Goal: Information Seeking & Learning: Learn about a topic

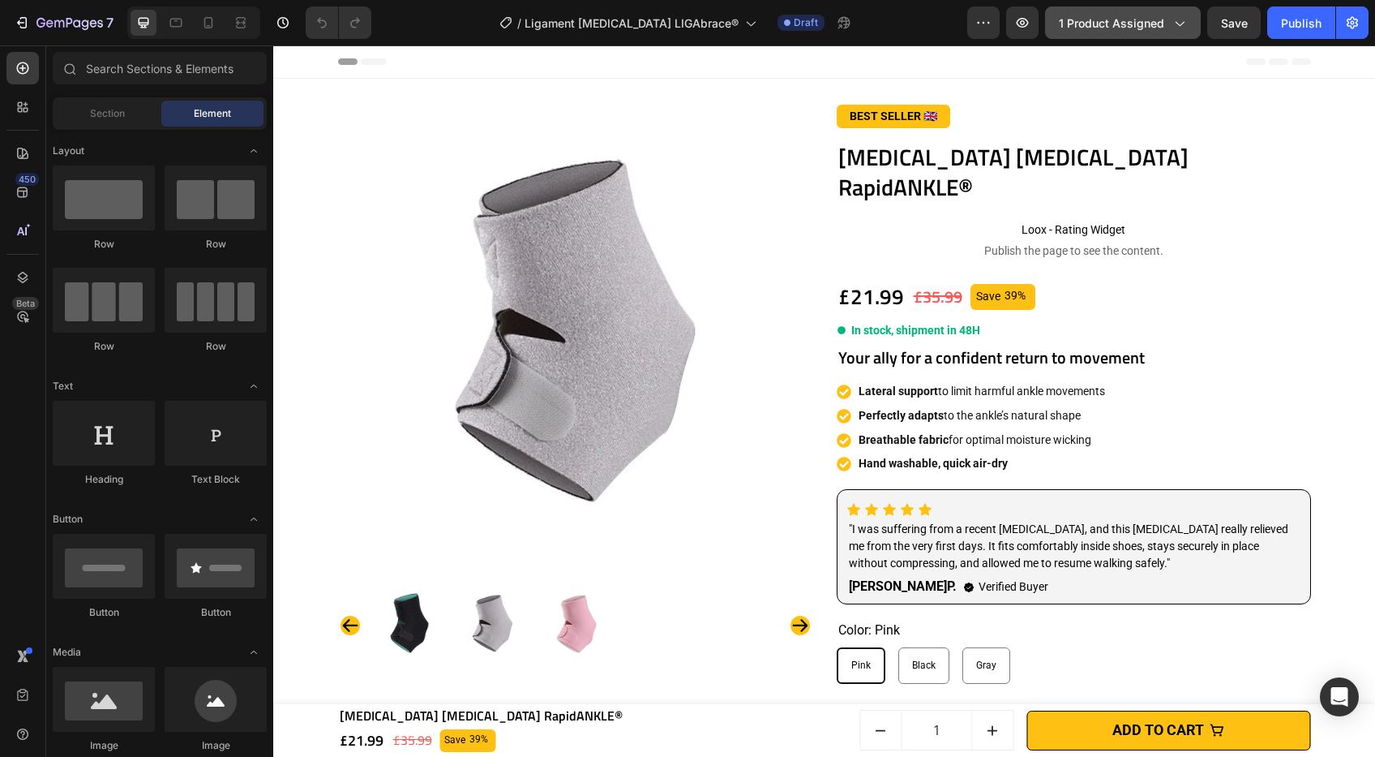
click at [1136, 20] on span "1 product assigned" at bounding box center [1111, 23] width 105 height 17
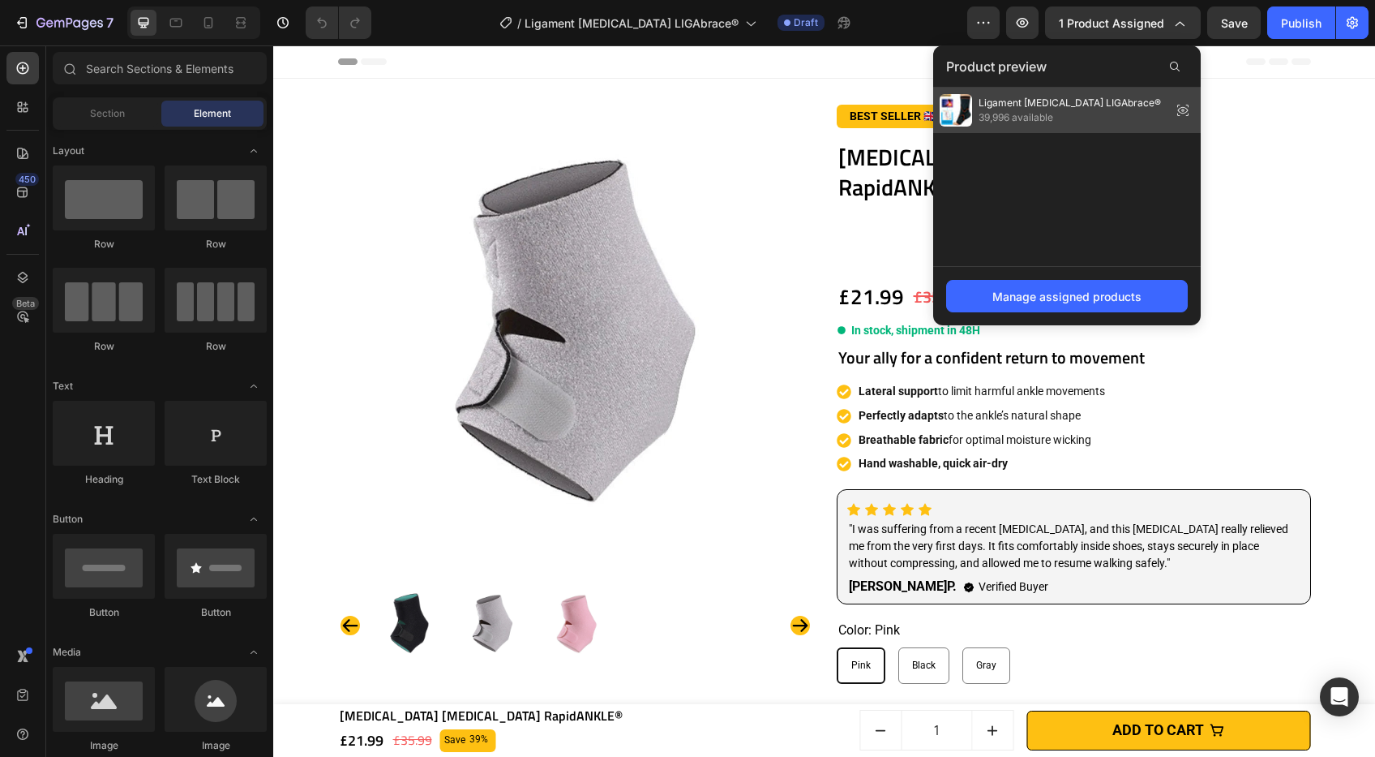
click at [1049, 115] on span "39,996 available" at bounding box center [1070, 117] width 182 height 15
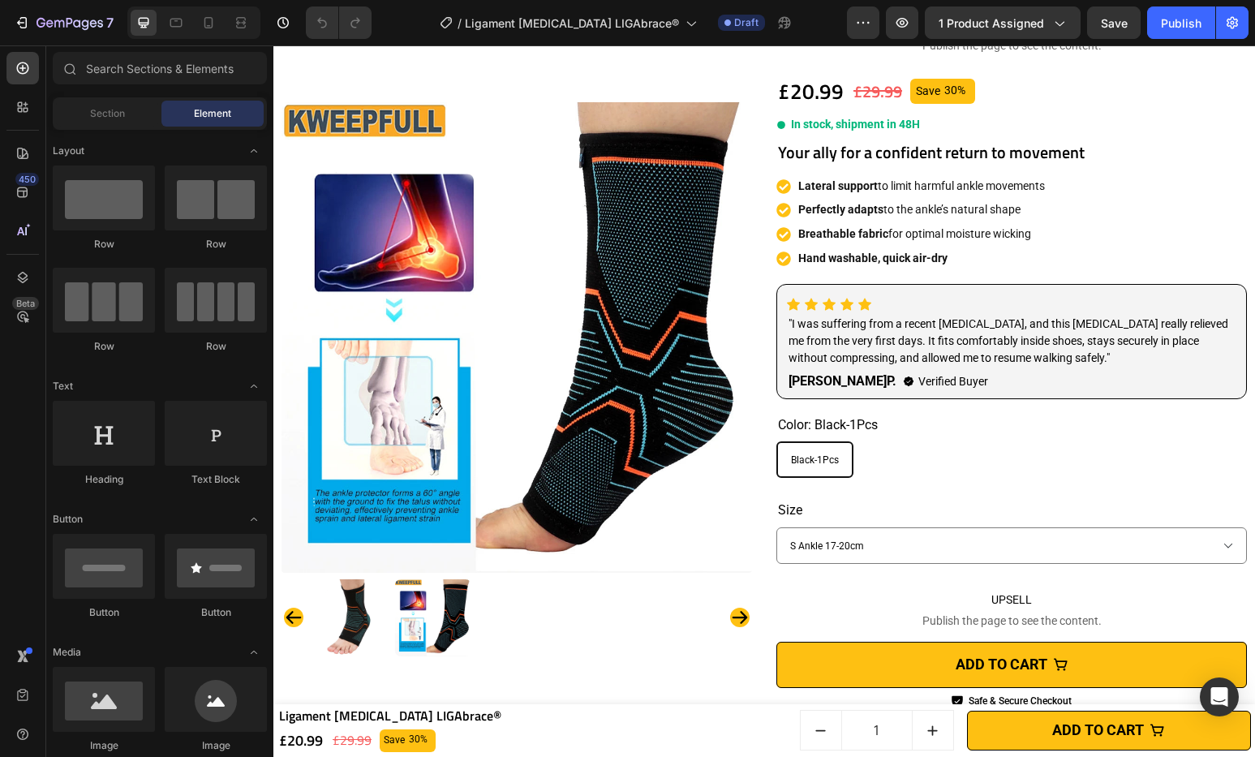
scroll to position [179, 0]
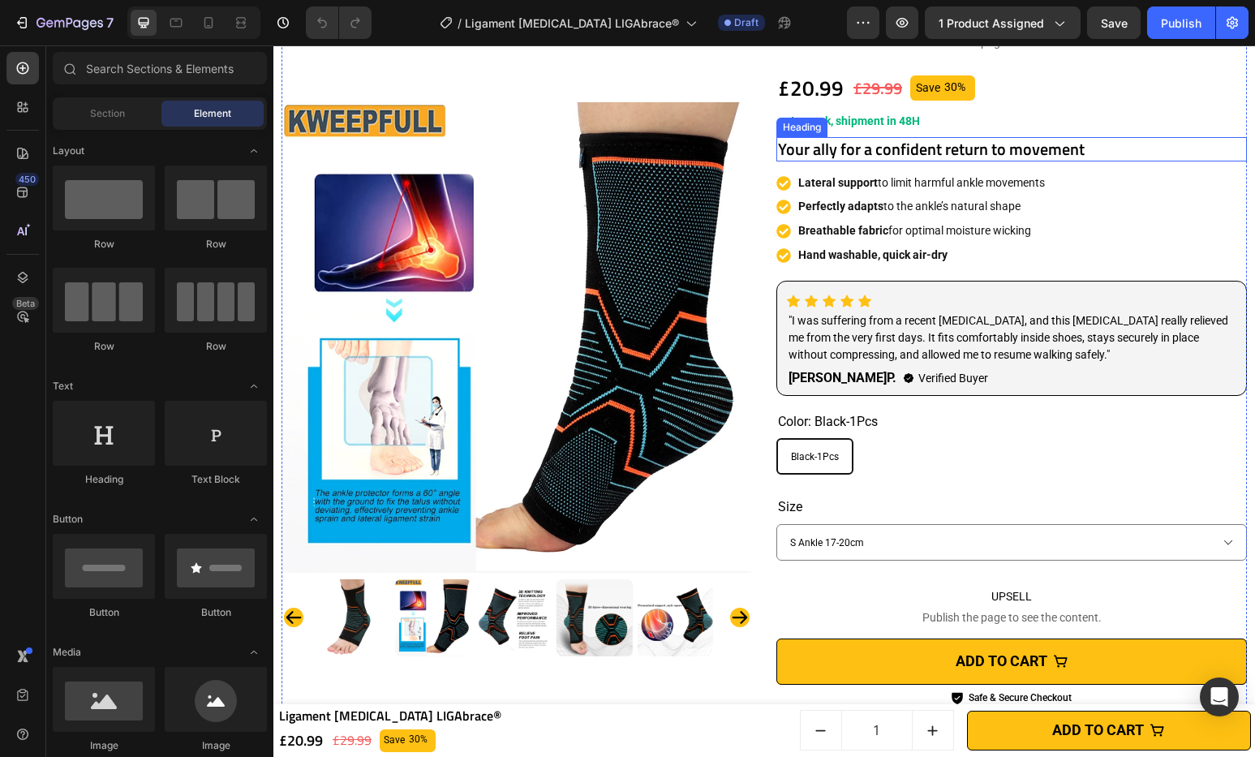
click at [837, 145] on h2 "Your ally for a confident return to movement" at bounding box center [1011, 149] width 470 height 24
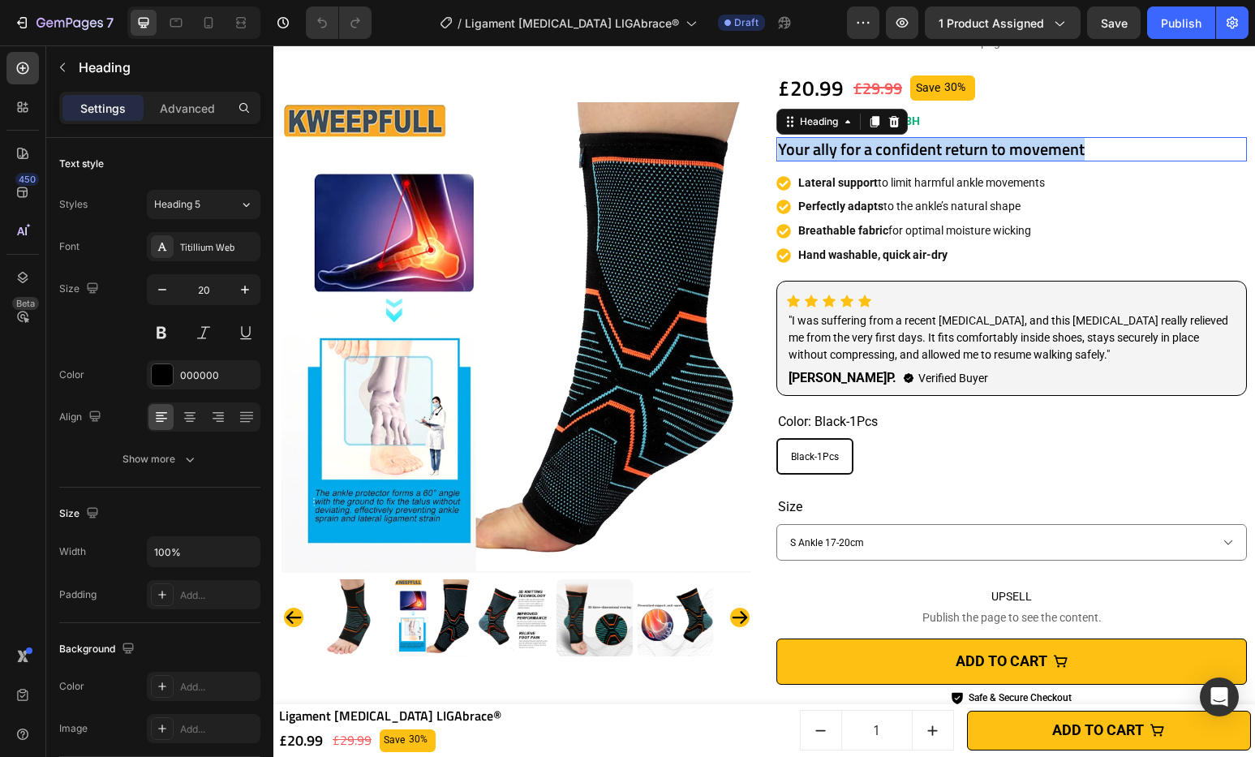
click at [837, 145] on p "Your ally for a confident return to movement" at bounding box center [1011, 149] width 467 height 21
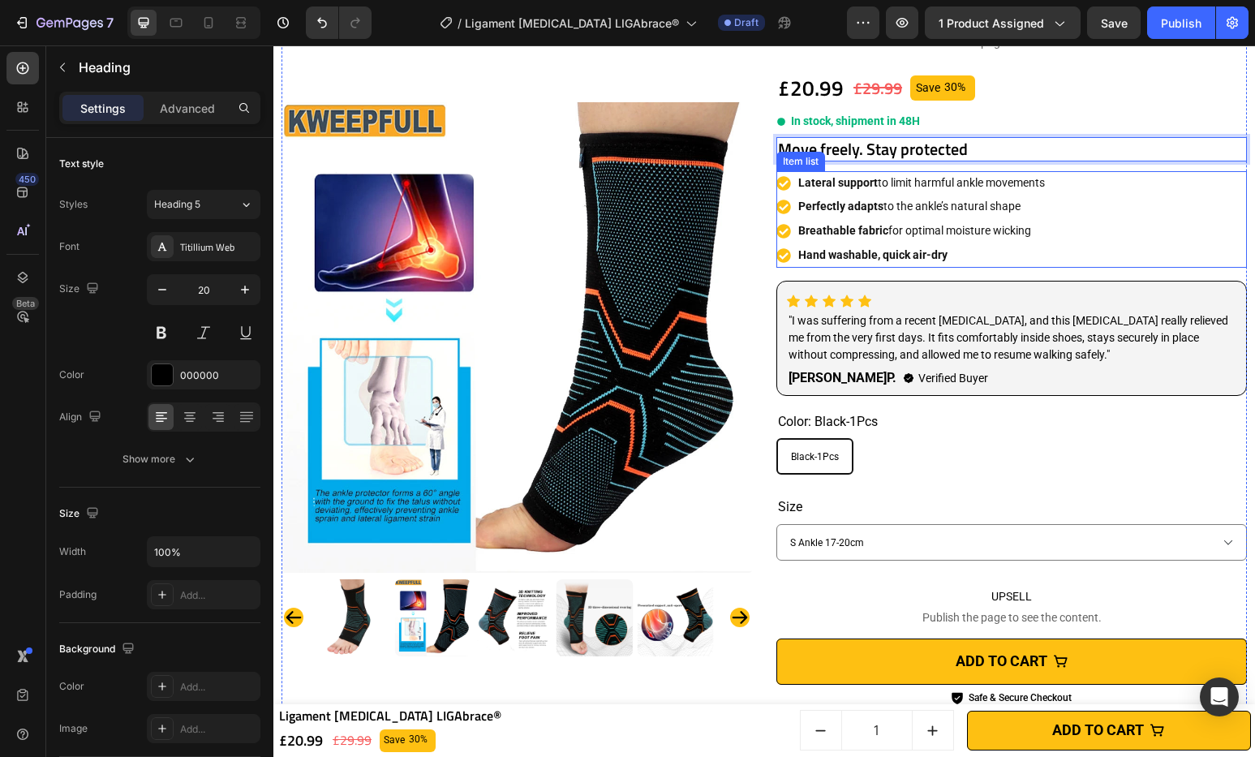
click at [816, 183] on strong "Lateral support" at bounding box center [837, 182] width 79 height 13
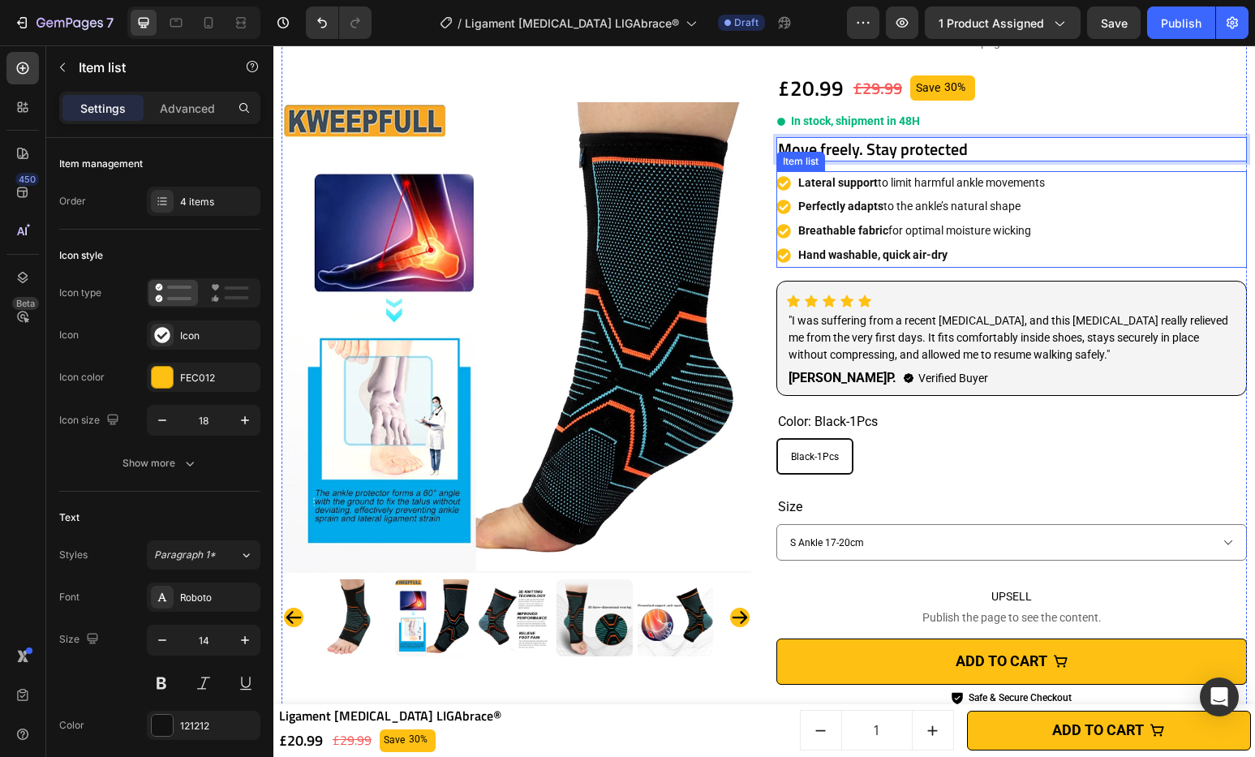
click at [816, 183] on strong "Lateral support" at bounding box center [837, 182] width 79 height 13
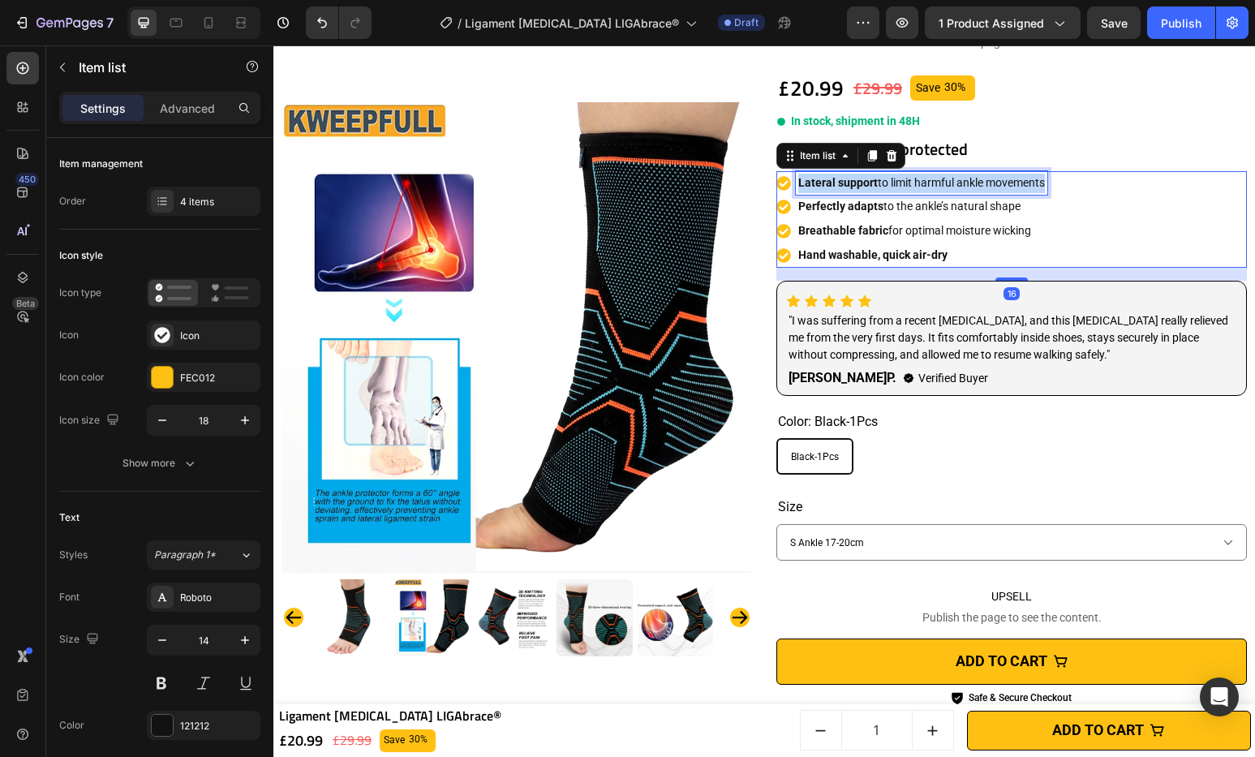
click at [816, 183] on strong "Lateral support" at bounding box center [837, 182] width 79 height 13
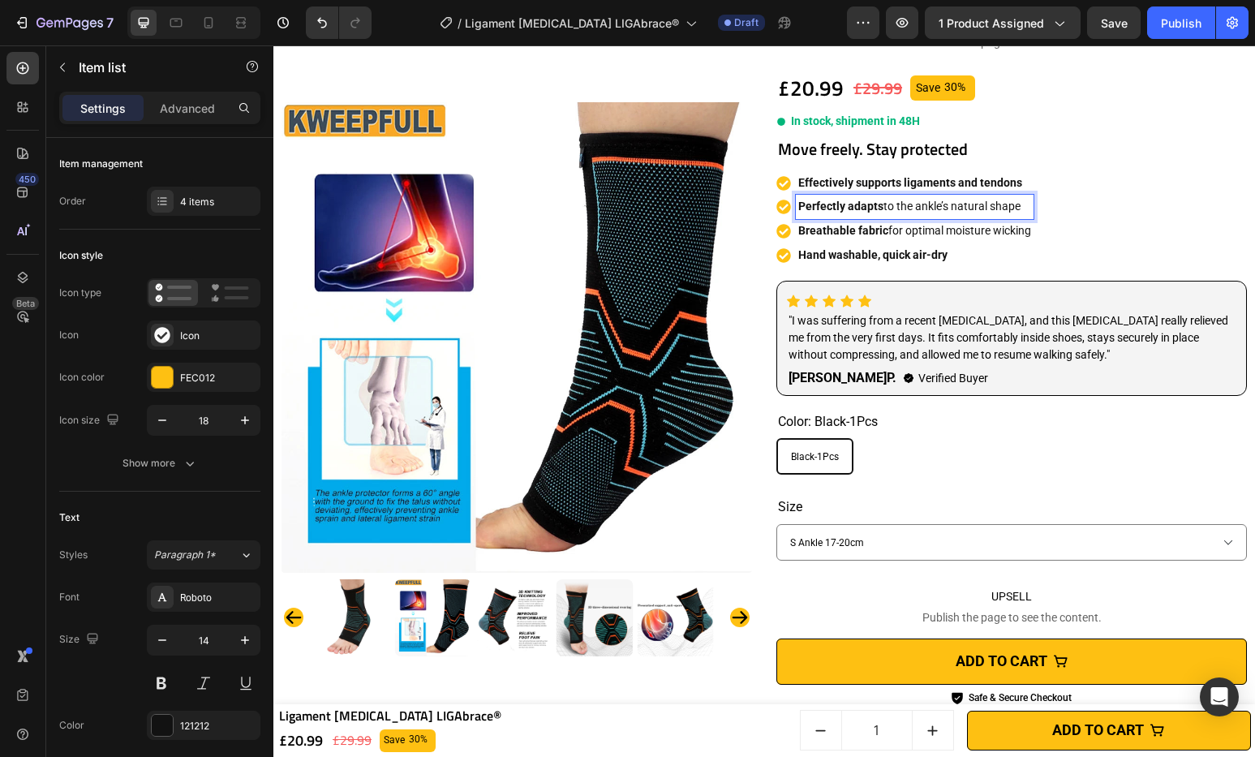
click at [805, 210] on strong "Perfectly adapts" at bounding box center [840, 206] width 85 height 13
click at [806, 209] on strong "Perfectly adapts" at bounding box center [840, 206] width 85 height 13
click at [807, 228] on strong "Breathable fabric" at bounding box center [843, 230] width 90 height 13
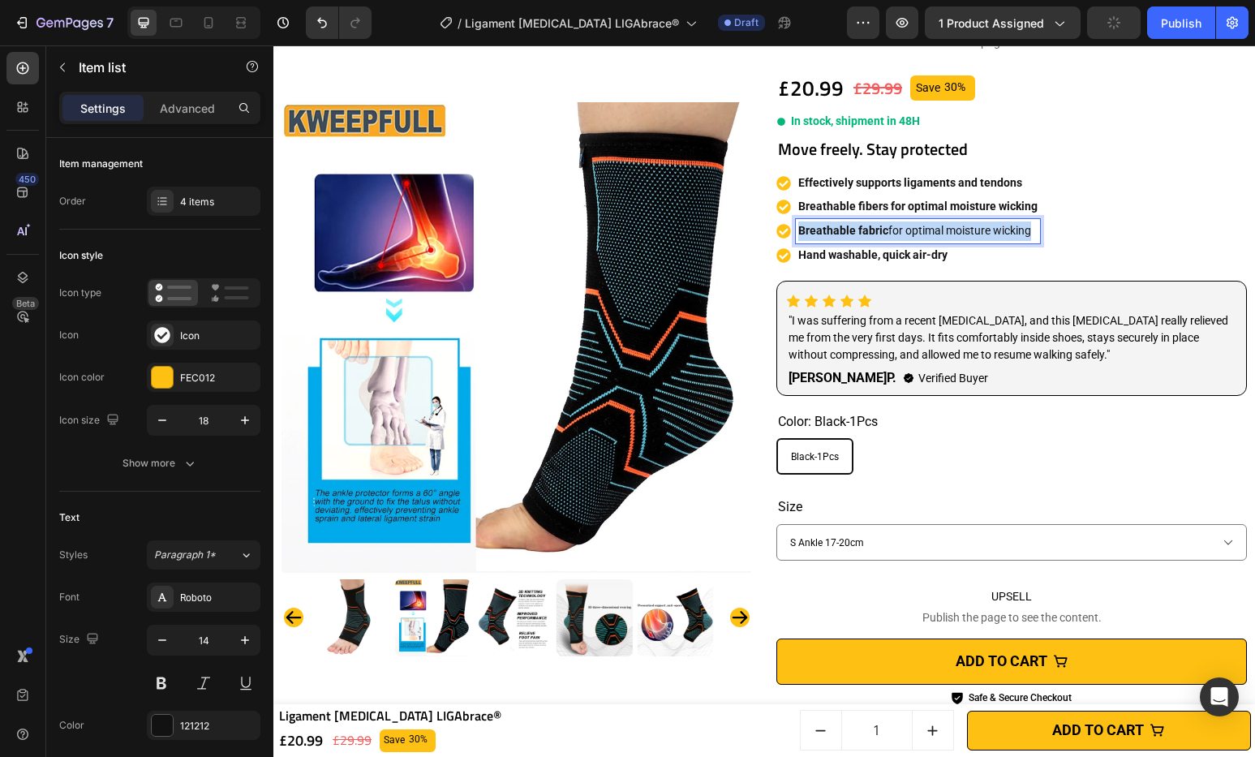
click at [807, 228] on strong "Breathable fabric" at bounding box center [843, 230] width 90 height 13
click at [862, 262] on p "Hand washable, quick air-dry" at bounding box center [917, 255] width 239 height 19
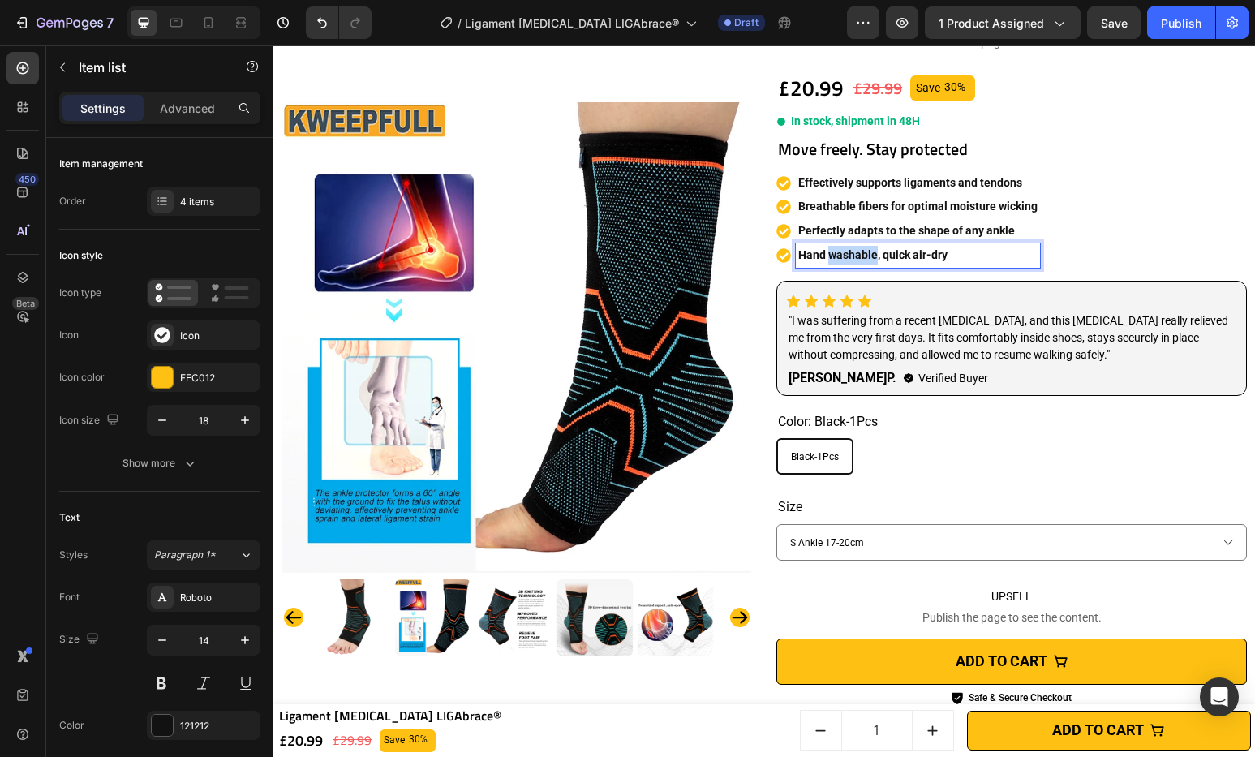
click at [861, 262] on p "Hand washable, quick air-dry" at bounding box center [917, 255] width 239 height 19
click at [809, 183] on strong "Effectively supports ligaments and tendons" at bounding box center [910, 182] width 224 height 13
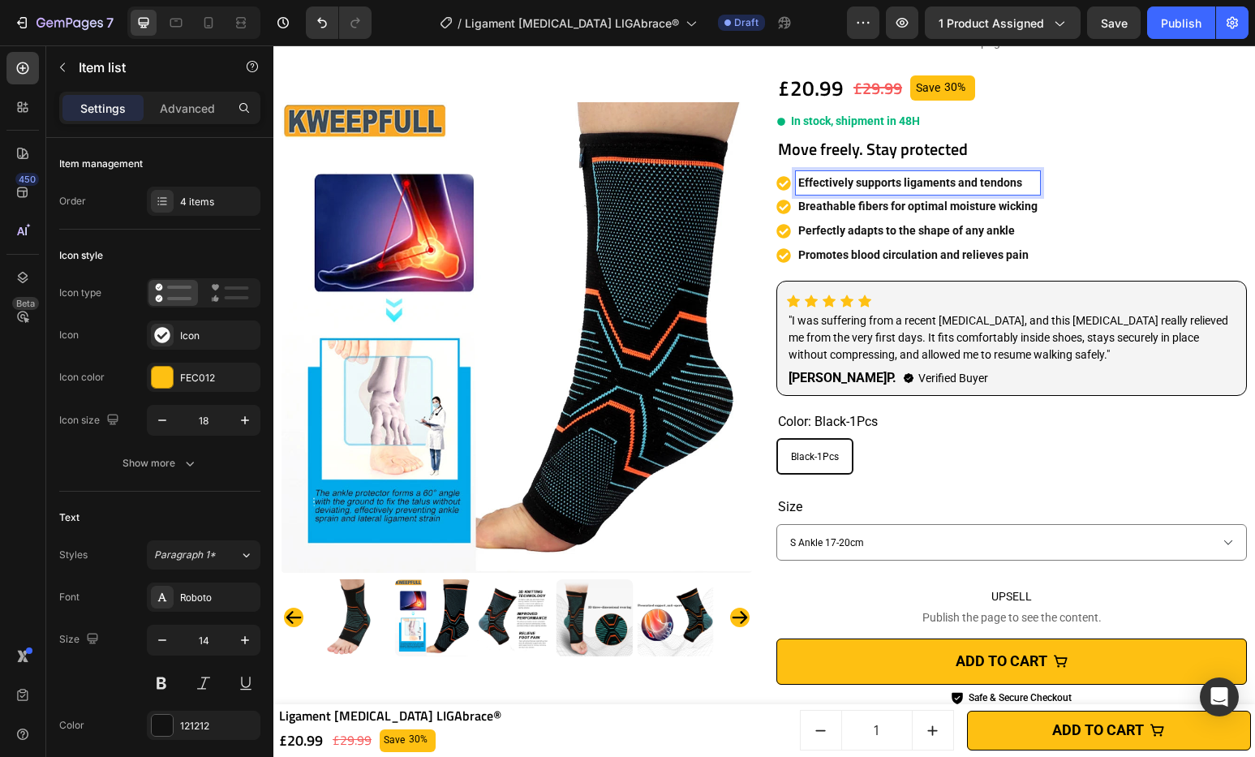
click at [895, 188] on strong "Effectively supports ligaments and tendons" at bounding box center [910, 182] width 224 height 13
click at [864, 189] on p "Effectively supports ligaments and tendons" at bounding box center [917, 183] width 239 height 19
click at [1003, 186] on strong "Effectively supports ligaments and tendons" at bounding box center [910, 182] width 224 height 13
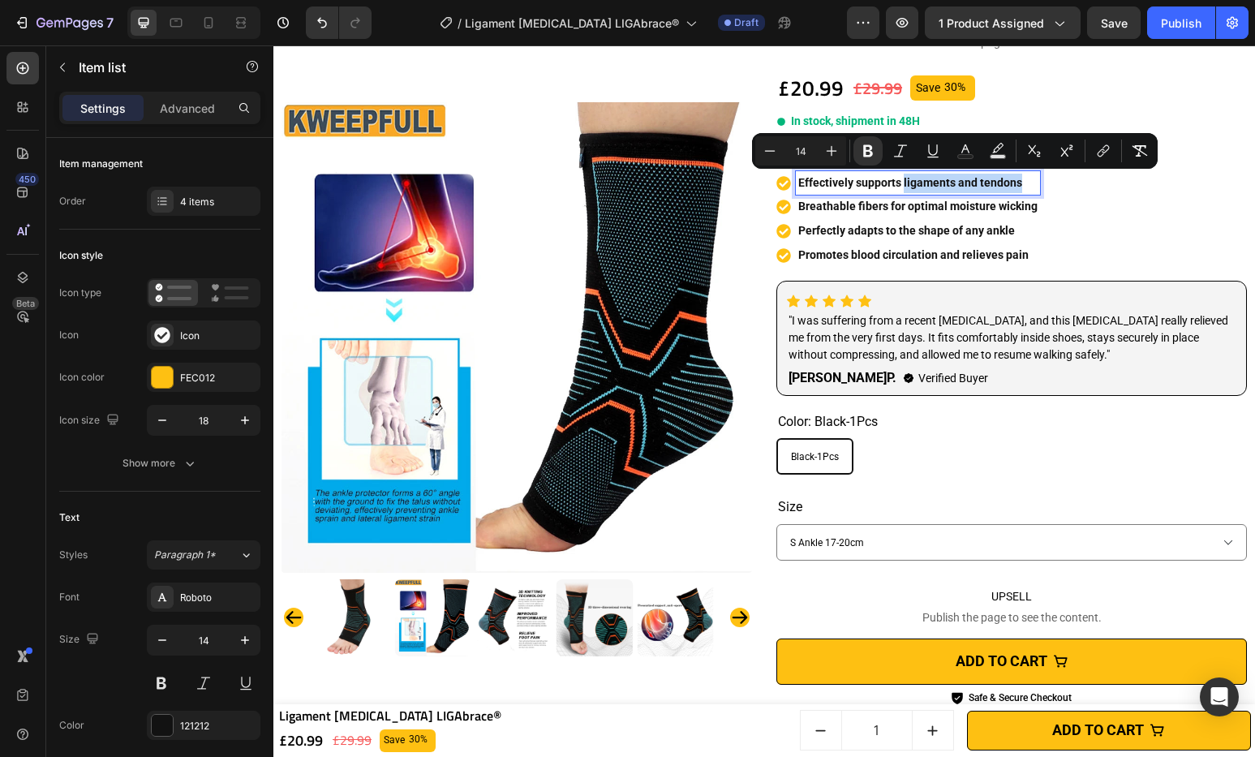
drag, startPoint x: 1015, startPoint y: 185, endPoint x: 895, endPoint y: 187, distance: 120.0
click at [895, 187] on p "Effectively supports ligaments and tendons" at bounding box center [917, 183] width 239 height 19
click at [869, 157] on icon "Editor contextual toolbar" at bounding box center [868, 151] width 16 height 16
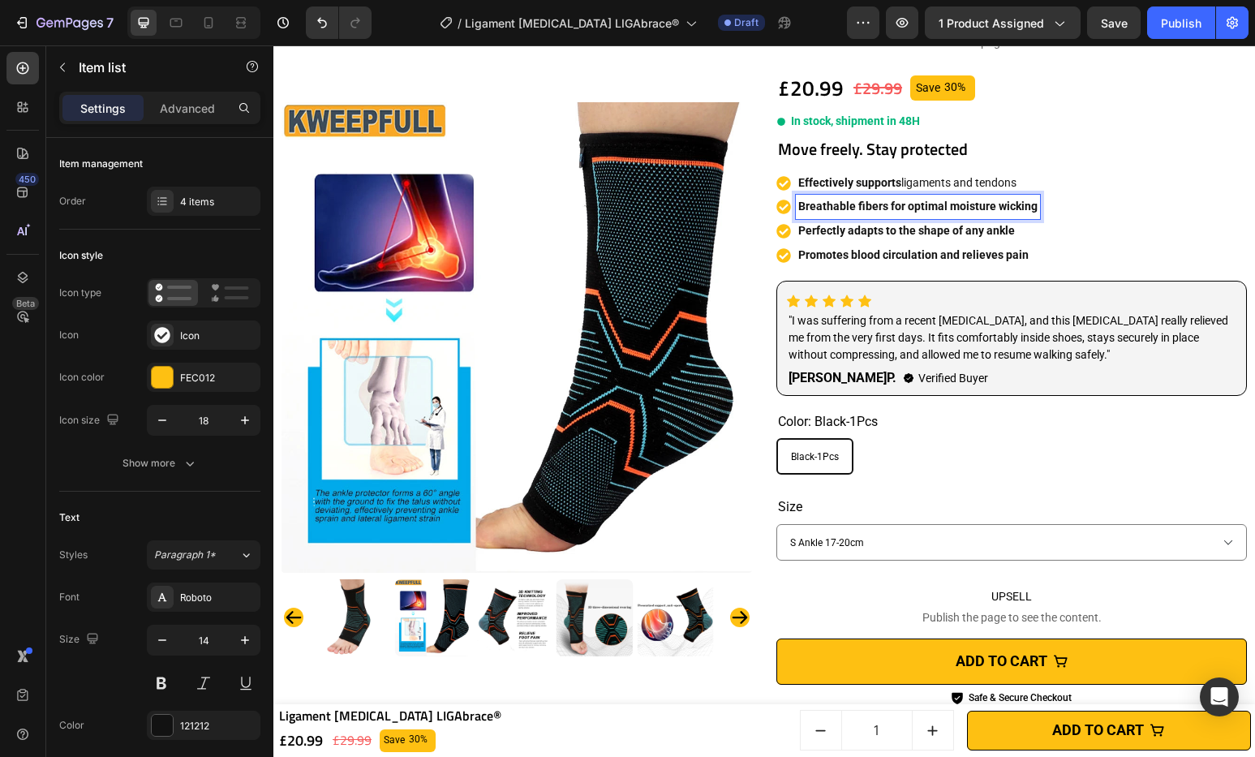
click at [841, 208] on strong "Breathable fibers for optimal moisture wicking" at bounding box center [917, 206] width 239 height 13
drag, startPoint x: 914, startPoint y: 206, endPoint x: 898, endPoint y: 208, distance: 16.4
click at [913, 207] on strong "Breathable fibers for optimal moisture wicking" at bounding box center [917, 206] width 239 height 13
drag, startPoint x: 879, startPoint y: 206, endPoint x: 1033, endPoint y: 212, distance: 154.2
click at [1033, 212] on div "Effectively supports ligaments and tendons Breathable fibers for optimal moistu…" at bounding box center [1011, 219] width 470 height 97
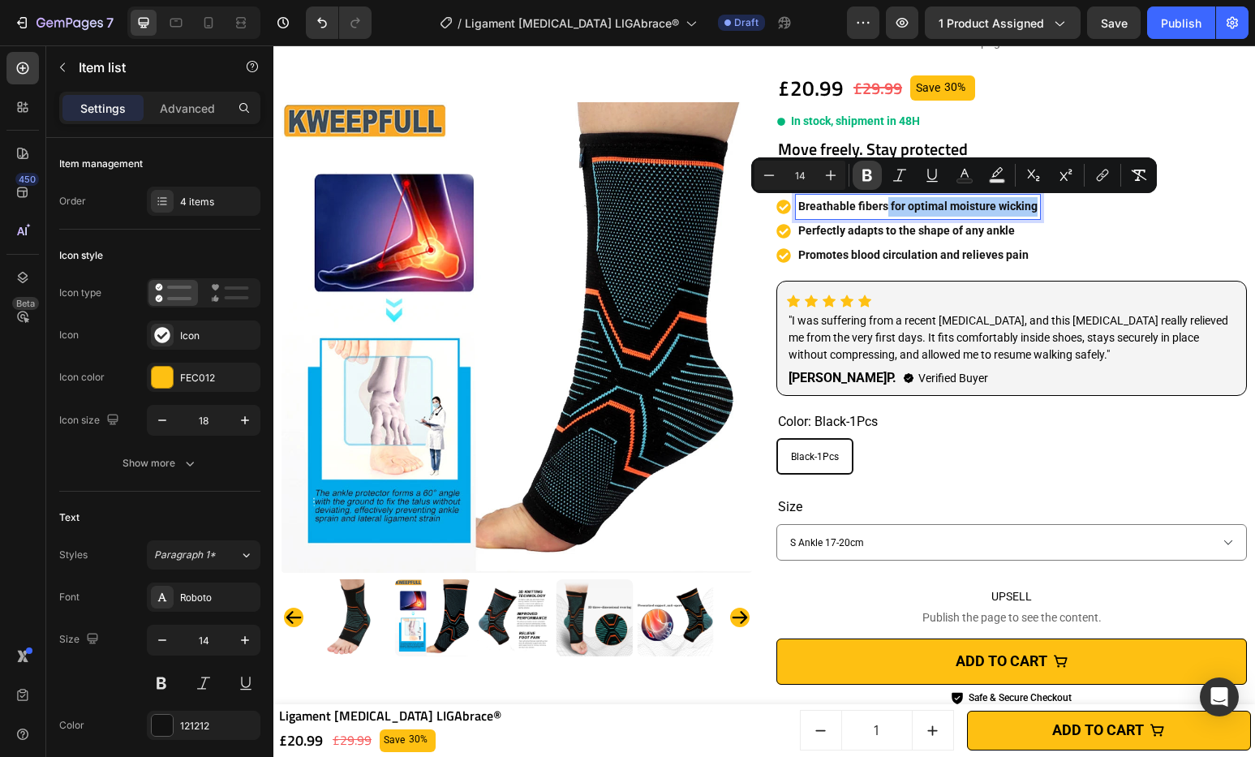
drag, startPoint x: 606, startPoint y: 150, endPoint x: 872, endPoint y: 172, distance: 266.9
click at [872, 172] on icon "Editor contextual toolbar" at bounding box center [867, 175] width 16 height 16
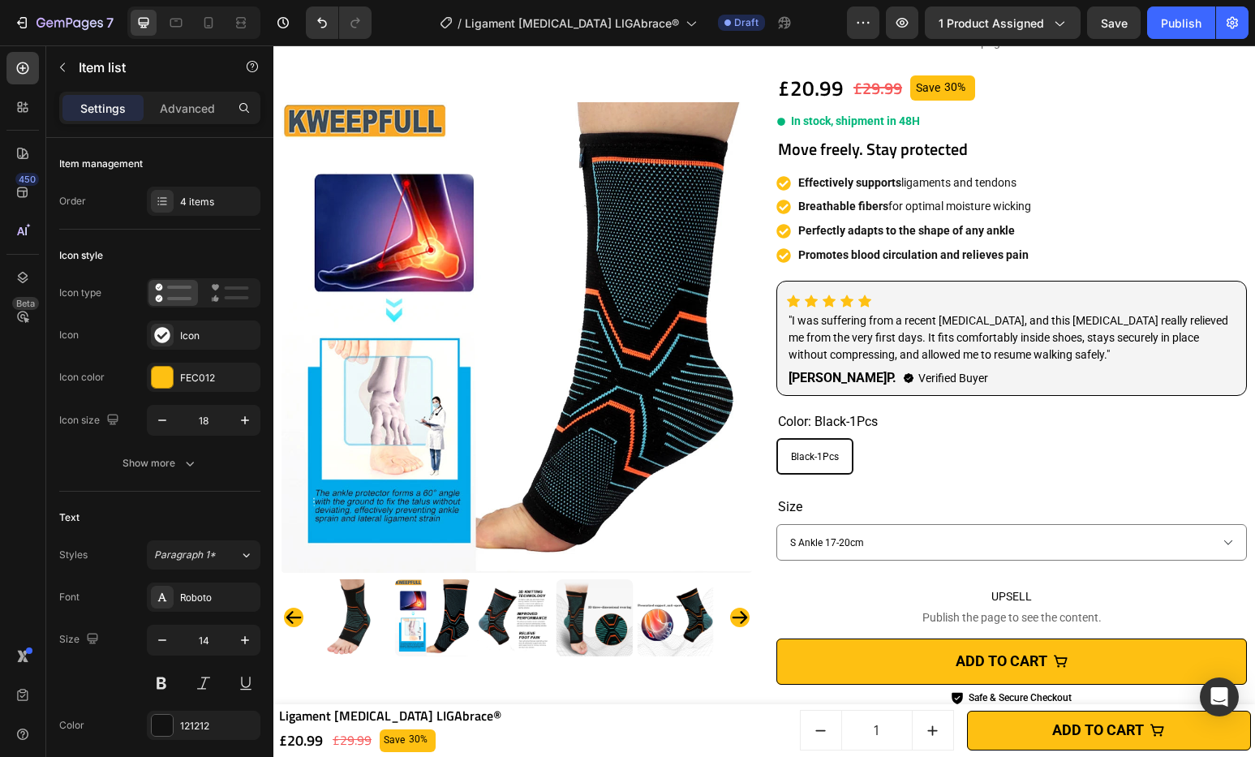
click at [874, 233] on strong "Perfectly adapts to the shape of any ankle" at bounding box center [906, 230] width 217 height 13
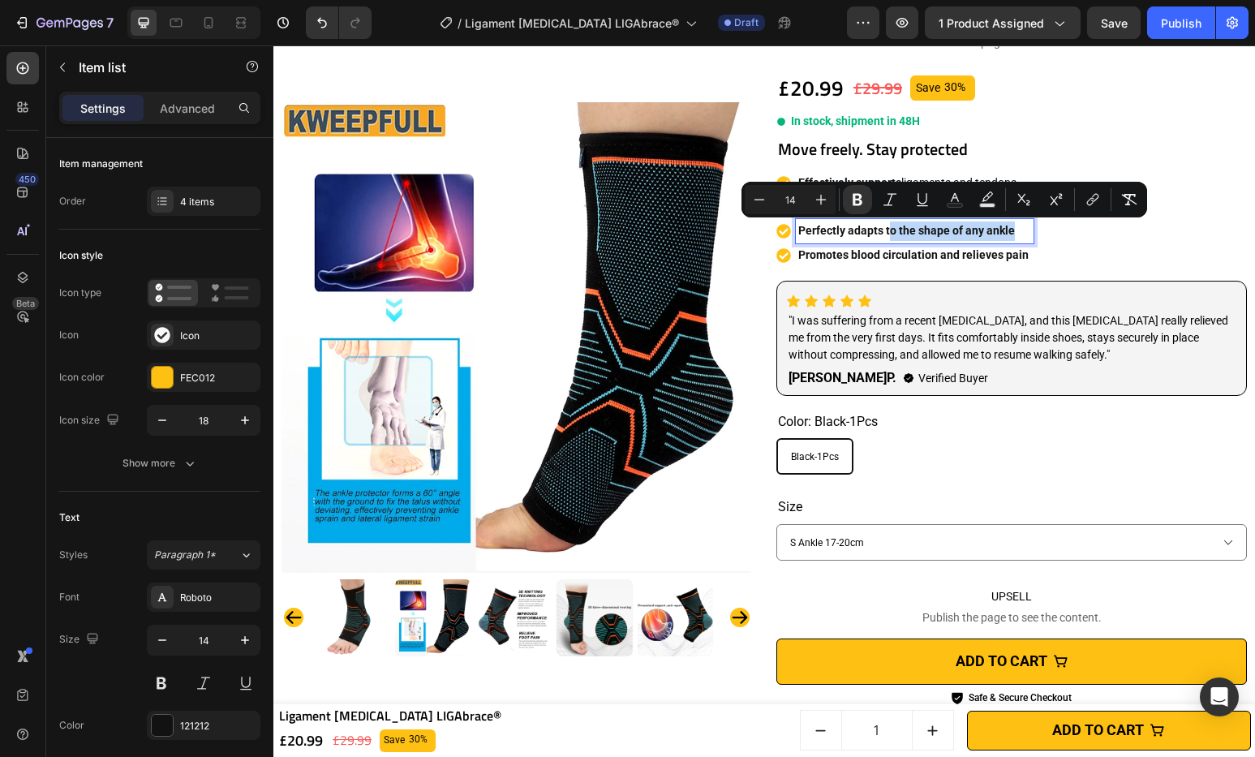
drag, startPoint x: 1011, startPoint y: 231, endPoint x: 882, endPoint y: 233, distance: 129.0
click at [882, 234] on p "Perfectly adapts to the shape of any ankle" at bounding box center [914, 230] width 233 height 19
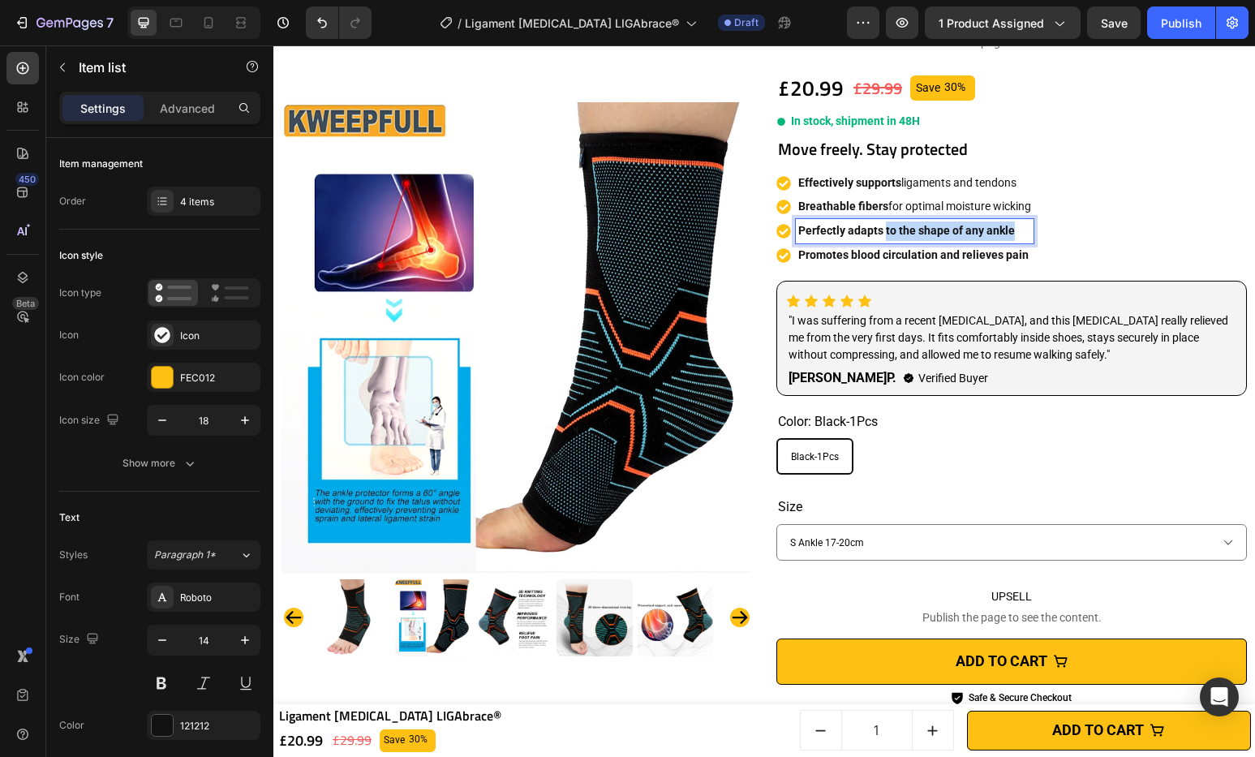
drag, startPoint x: 878, startPoint y: 230, endPoint x: 999, endPoint y: 225, distance: 121.0
click at [1020, 230] on p "Perfectly adapts to the shape of any ankle" at bounding box center [914, 230] width 233 height 19
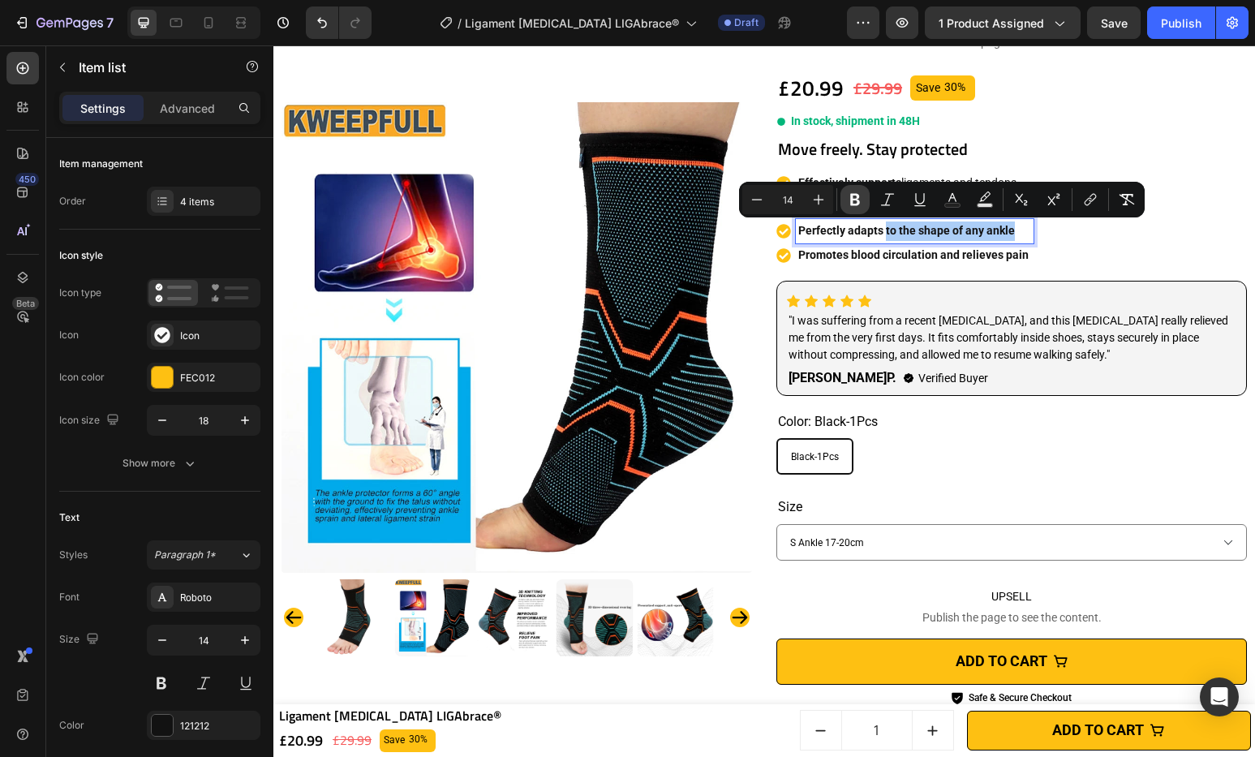
click at [859, 205] on icon "Editor contextual toolbar" at bounding box center [855, 199] width 16 height 16
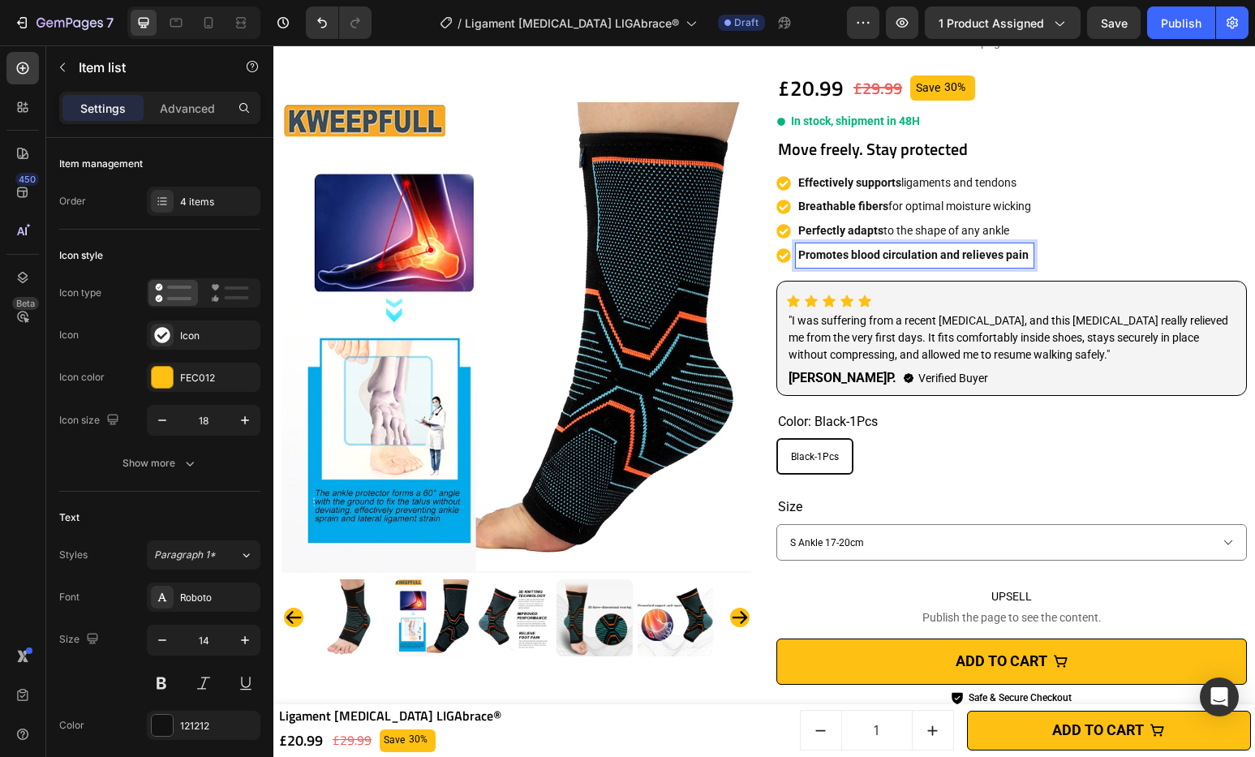
click at [852, 257] on strong "Promotes blood circulation and relieves pain" at bounding box center [913, 254] width 230 height 13
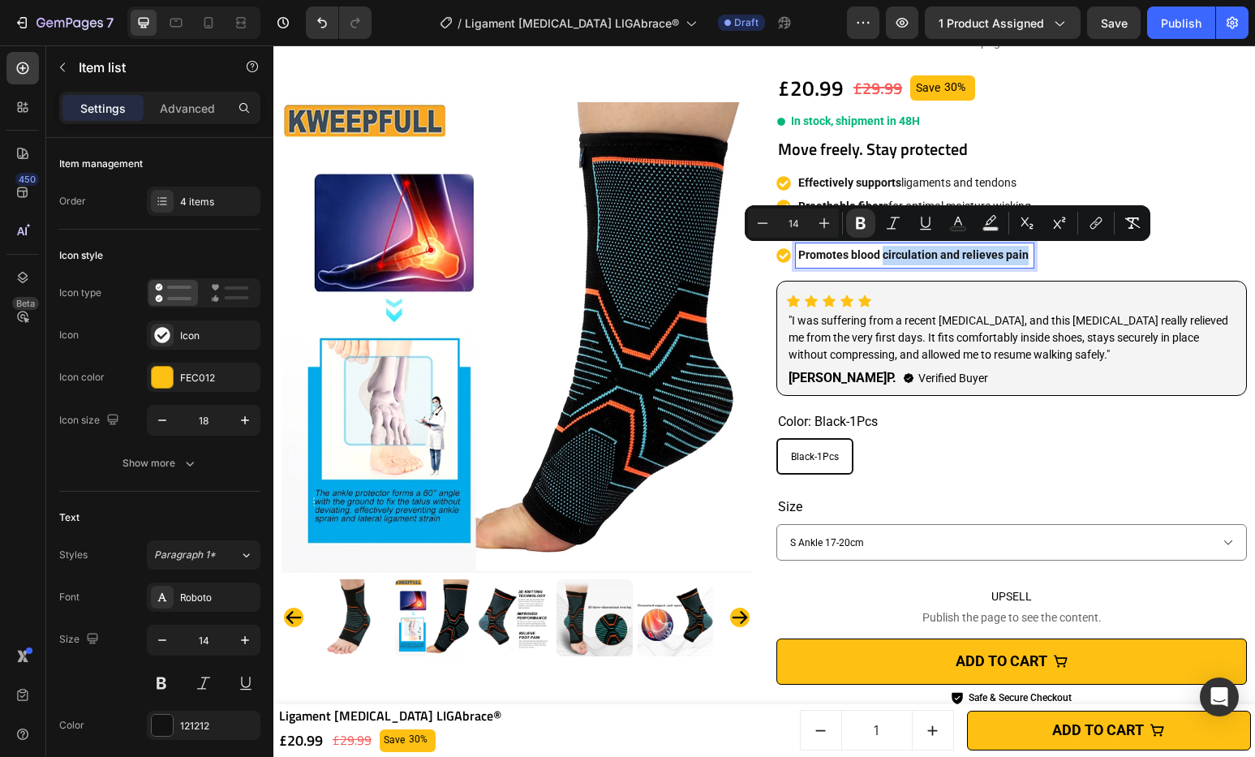
drag, startPoint x: 1022, startPoint y: 257, endPoint x: 878, endPoint y: 254, distance: 144.4
click at [878, 254] on p "Promotes blood circulation and relieves pain" at bounding box center [914, 255] width 233 height 19
click at [856, 228] on icon "Editor contextual toolbar" at bounding box center [860, 223] width 16 height 16
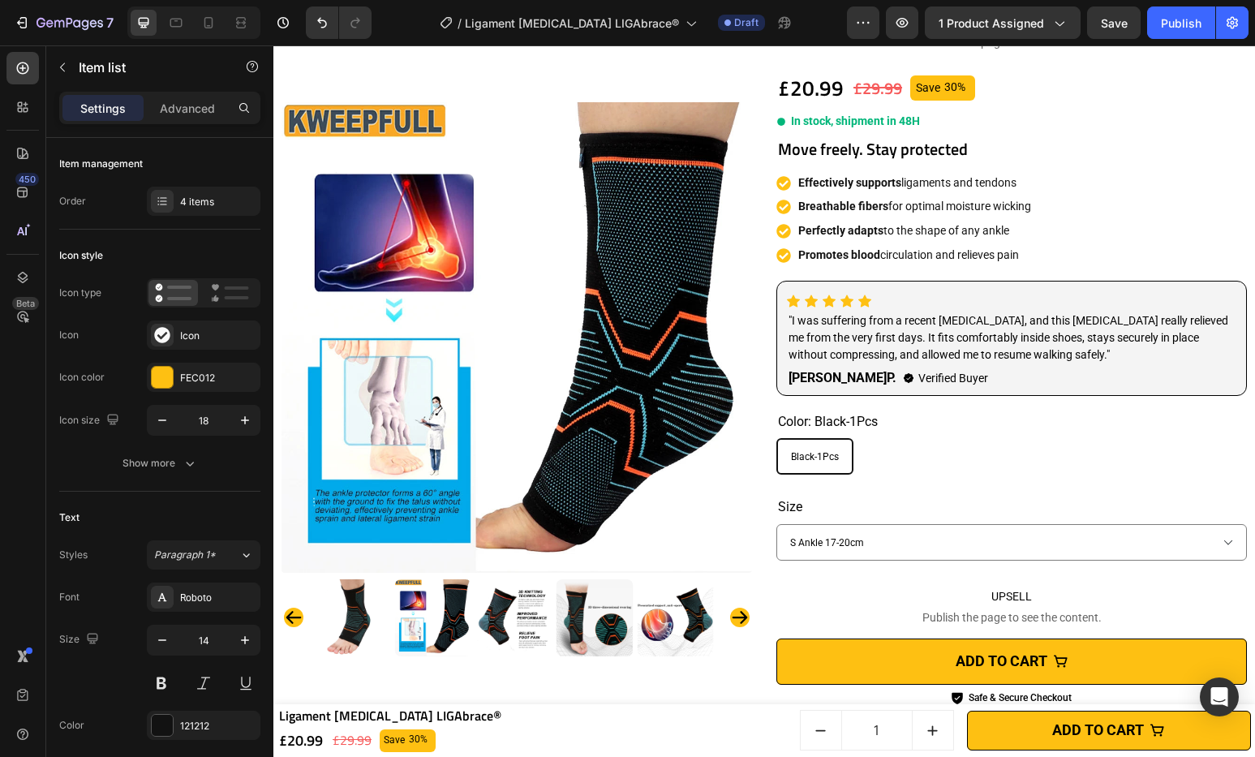
drag, startPoint x: 936, startPoint y: 258, endPoint x: 910, endPoint y: 260, distance: 26.1
click at [935, 258] on p "Promotes blood circulation and relieves pain" at bounding box center [914, 255] width 233 height 19
click at [895, 259] on p "Promotes blood circulation and relieves pain" at bounding box center [914, 255] width 233 height 19
click at [895, 258] on p "Promotes blood circulation and relieves pain" at bounding box center [914, 255] width 233 height 19
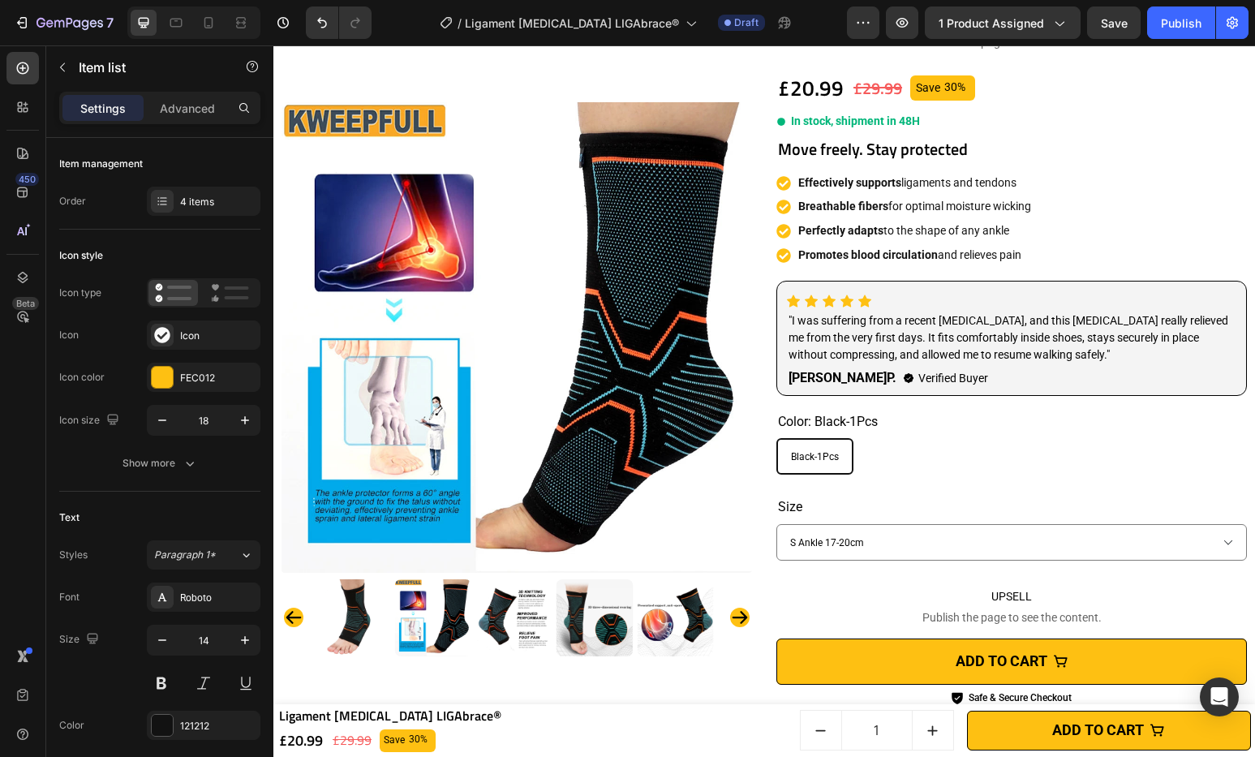
click at [850, 262] on p "Promotes blood circulation and relieves pain" at bounding box center [914, 255] width 233 height 19
drag, startPoint x: 844, startPoint y: 255, endPoint x: 936, endPoint y: 257, distance: 91.7
click at [937, 257] on p "Promotes blood circulation and relieves pain" at bounding box center [914, 255] width 233 height 19
click at [899, 255] on strong "Promotes blood circulation" at bounding box center [867, 254] width 139 height 13
drag, startPoint x: 929, startPoint y: 259, endPoint x: 845, endPoint y: 257, distance: 83.6
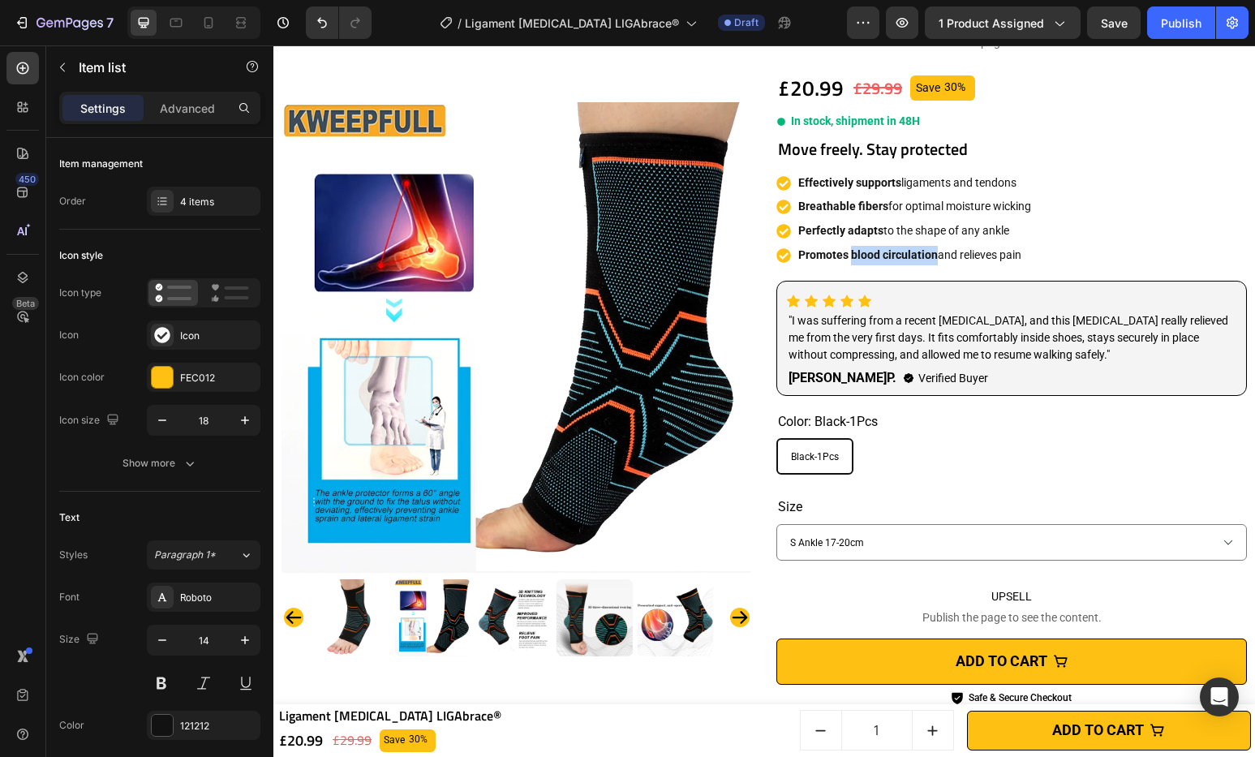
click at [845, 257] on strong "Promotes blood circulation" at bounding box center [867, 254] width 139 height 13
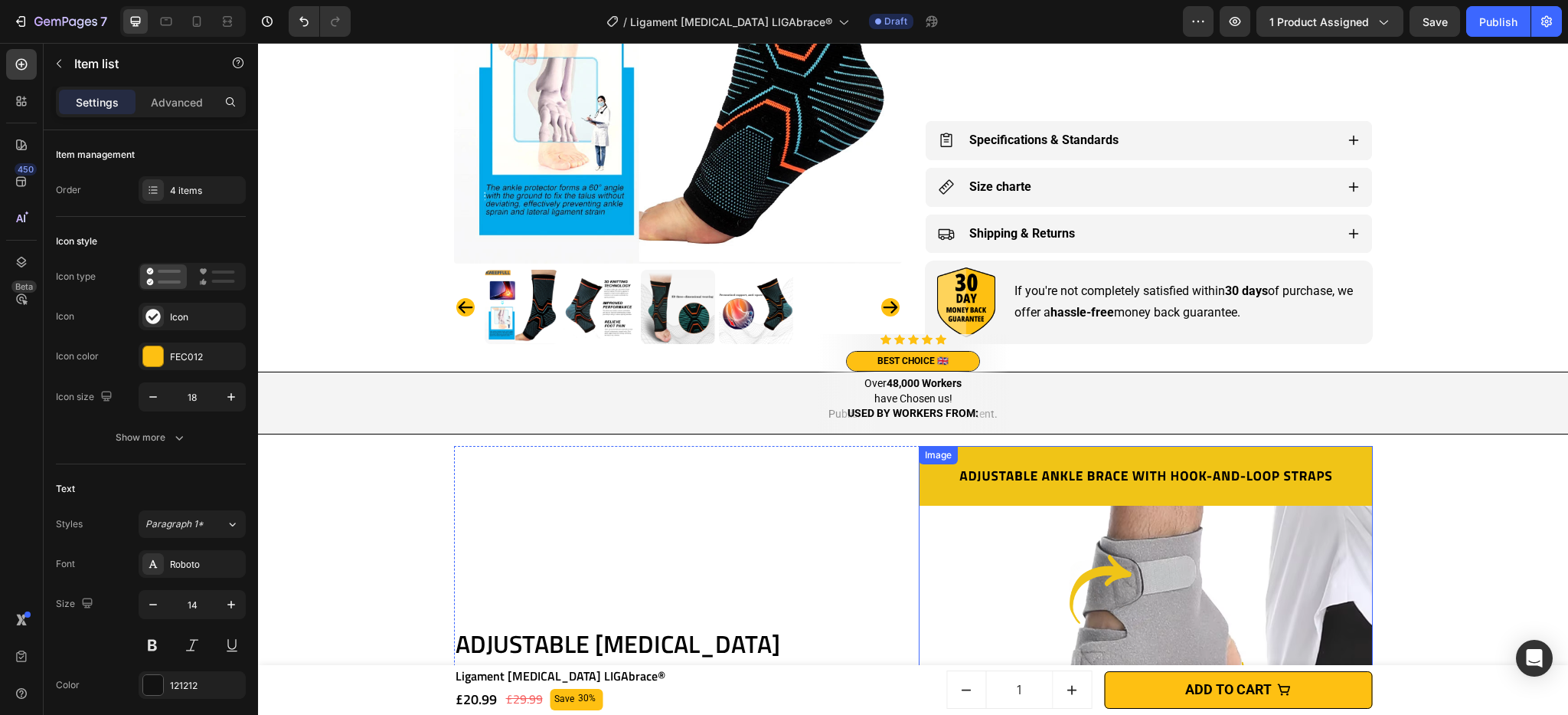
scroll to position [1251, 0]
